Goal: Information Seeking & Learning: Learn about a topic

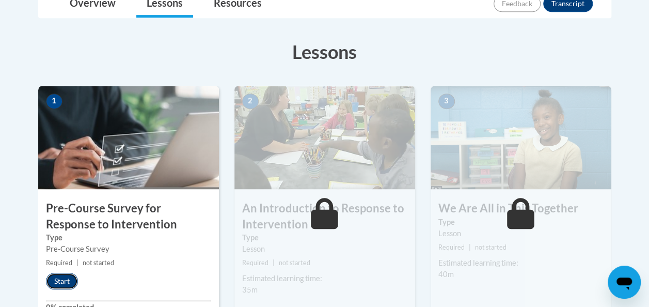
click at [68, 274] on button "Start" at bounding box center [62, 281] width 32 height 17
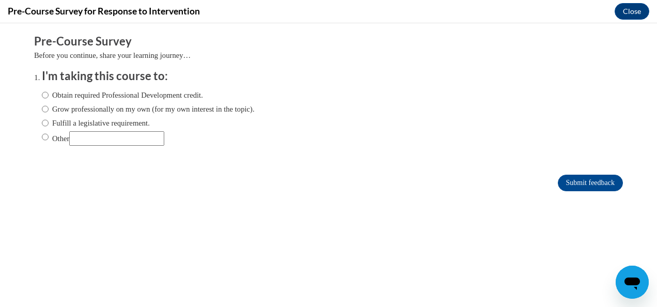
click at [60, 115] on div "Obtain required Professional Development credit. Grow professionally on my own …" at bounding box center [148, 117] width 213 height 67
click at [42, 113] on input "Grow professionally on my own (for my own interest in the topic)." at bounding box center [45, 108] width 7 height 11
radio input "true"
click at [563, 184] on input "Submit feedback" at bounding box center [590, 183] width 65 height 17
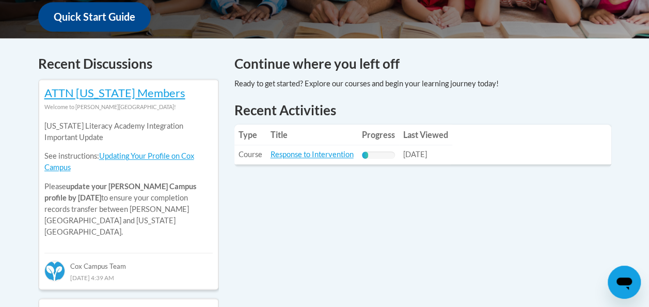
scroll to position [403, 0]
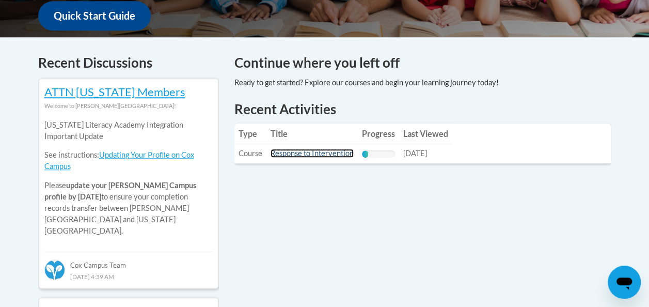
click at [343, 150] on link "Response to Intervention" at bounding box center [312, 153] width 83 height 9
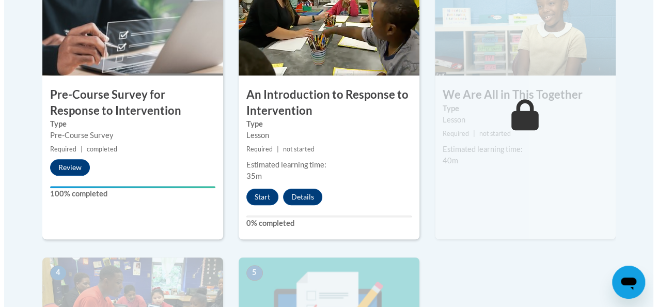
scroll to position [376, 0]
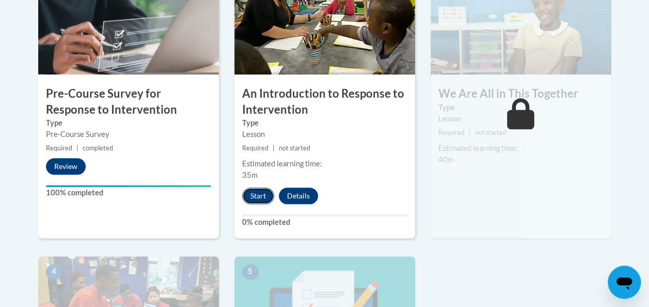
click at [261, 191] on button "Start" at bounding box center [258, 196] width 32 height 17
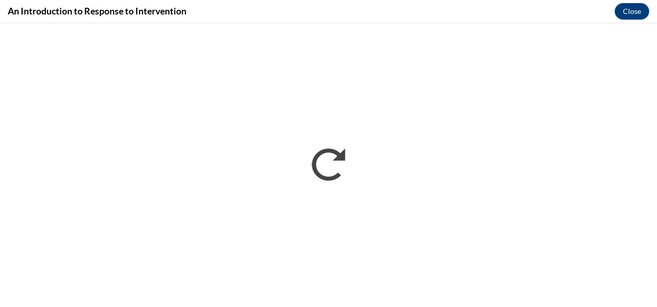
scroll to position [0, 0]
click at [428, 15] on div "An Introduction to Response to Intervention Close" at bounding box center [328, 11] width 657 height 23
click at [416, 6] on div "An Introduction to Response to Intervention Close" at bounding box center [328, 11] width 657 height 23
click at [407, 11] on div "An Introduction to Response to Intervention Close" at bounding box center [328, 11] width 657 height 23
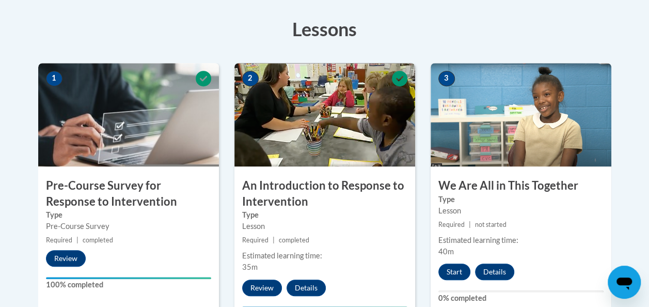
scroll to position [284, 0]
